Goal: Task Accomplishment & Management: Manage account settings

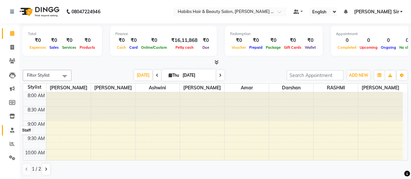
click at [14, 129] on span at bounding box center [11, 130] width 11 height 7
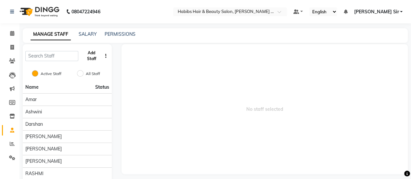
click at [96, 57] on button "Add Staff" at bounding box center [91, 55] width 21 height 17
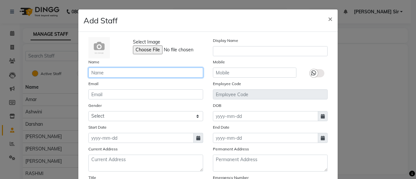
click at [159, 72] on input "text" at bounding box center [145, 73] width 115 height 10
type input "Admin"
click at [196, 137] on icon at bounding box center [198, 138] width 4 height 5
select select "9"
select select "2025"
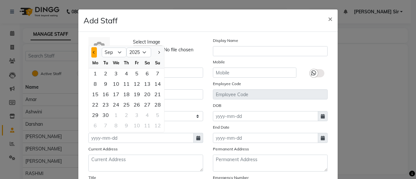
click at [92, 55] on button "Previous month" at bounding box center [94, 52] width 6 height 10
select select "8"
click at [134, 72] on div "1" at bounding box center [137, 73] width 10 height 10
type input "[DATE]"
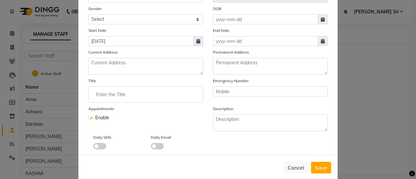
scroll to position [106, 0]
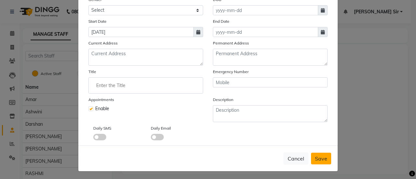
click at [320, 157] on span "Save" at bounding box center [321, 158] width 12 height 6
checkbox input "false"
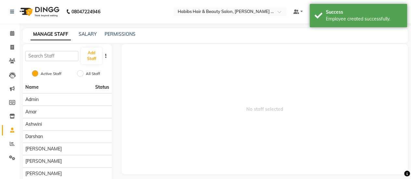
click at [290, 28] on div "MANAGE STAFF SALARY PERMISSIONS" at bounding box center [215, 35] width 385 height 15
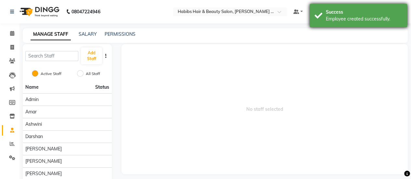
click at [391, 13] on div "Success" at bounding box center [364, 12] width 76 height 7
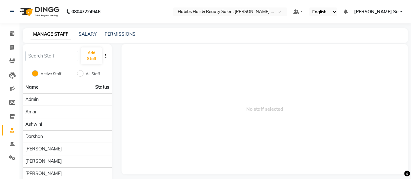
click at [391, 13] on span "[PERSON_NAME] Sir" at bounding box center [376, 11] width 45 height 7
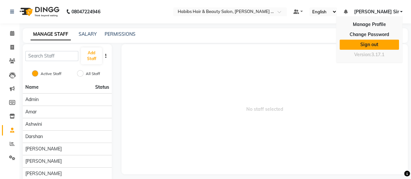
click at [375, 44] on link "Sign out" at bounding box center [369, 45] width 59 height 10
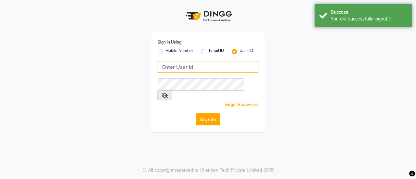
type input "9823662697"
